Goal: Task Accomplishment & Management: Complete application form

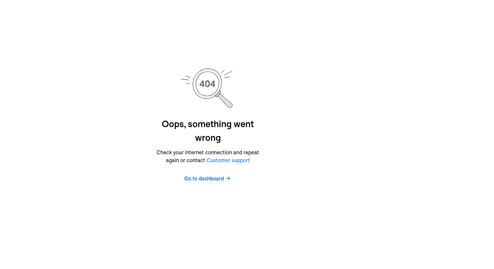
click at [195, 181] on span "Go to dashboard" at bounding box center [204, 178] width 40 height 8
